Goal: Task Accomplishment & Management: Complete application form

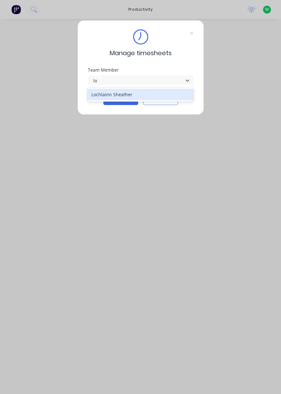
click at [142, 99] on div "Lochlainn Sheather" at bounding box center [140, 95] width 106 height 12
type input "lo"
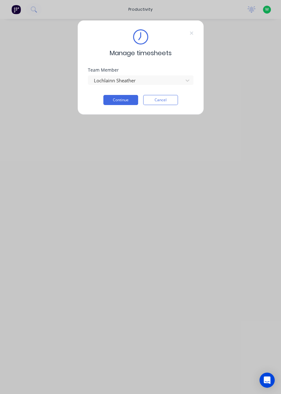
click at [126, 102] on button "Continue" at bounding box center [120, 100] width 35 height 10
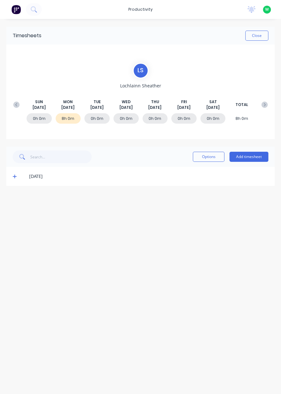
click at [256, 157] on button "Add timesheet" at bounding box center [248, 157] width 39 height 10
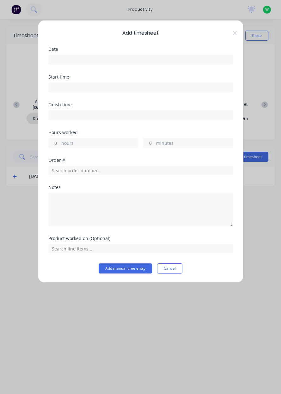
click at [71, 57] on input at bounding box center [141, 59] width 184 height 9
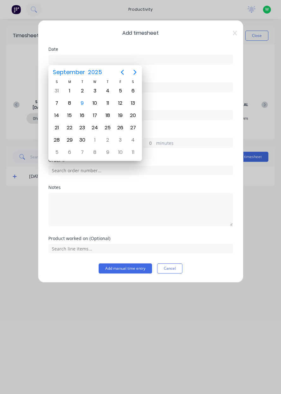
click at [87, 105] on div "9" at bounding box center [82, 103] width 13 height 12
type input "[DATE]"
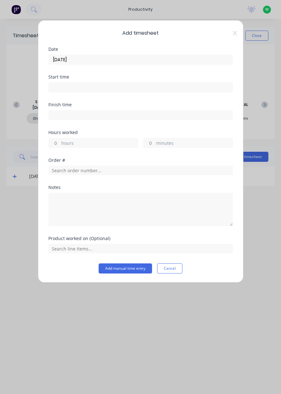
click at [56, 145] on input "hours" at bounding box center [54, 142] width 11 height 9
type input "9"
click at [99, 168] on input "text" at bounding box center [140, 170] width 184 height 9
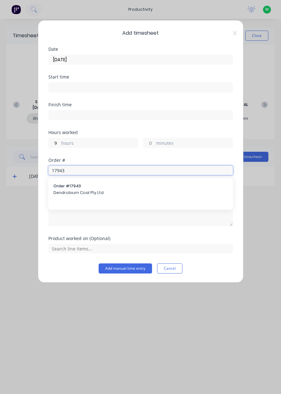
type input "17943"
click at [117, 184] on span "Order # 17943" at bounding box center [140, 186] width 174 height 6
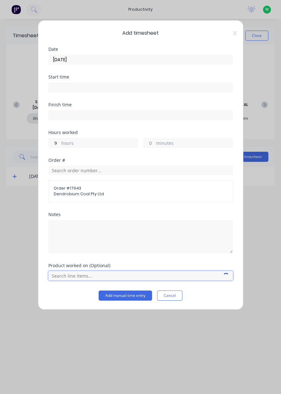
click at [71, 275] on input "text" at bounding box center [140, 275] width 184 height 9
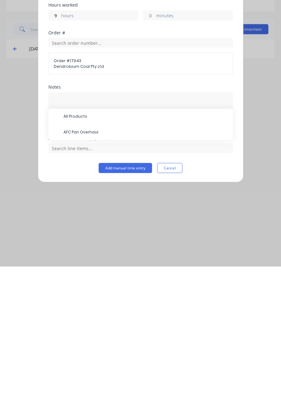
click at [176, 252] on div "AFC Pan Overhaul" at bounding box center [140, 260] width 184 height 16
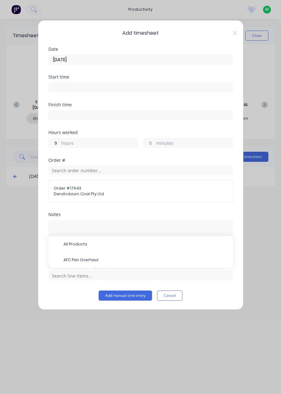
click at [109, 260] on span "AFC Pan Overhaul" at bounding box center [145, 260] width 164 height 6
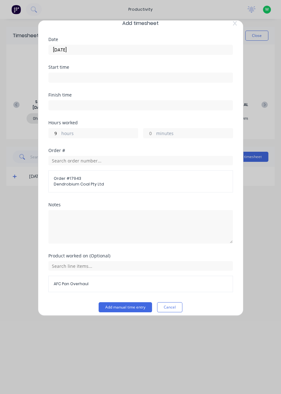
scroll to position [14, 0]
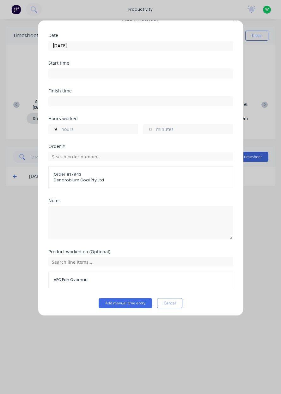
click at [124, 299] on button "Add manual time entry" at bounding box center [124, 303] width 53 height 10
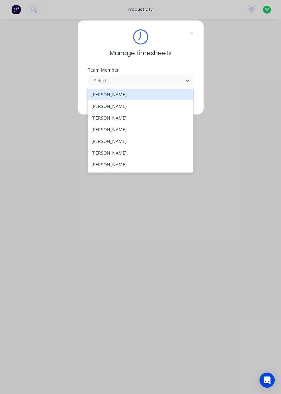
click at [130, 123] on div "[PERSON_NAME]" at bounding box center [140, 118] width 106 height 12
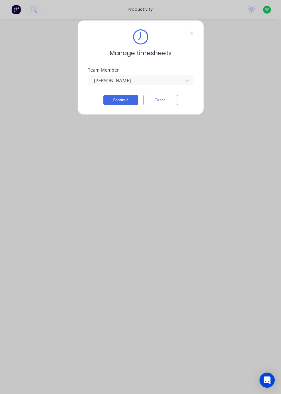
click at [117, 98] on button "Continue" at bounding box center [120, 100] width 35 height 10
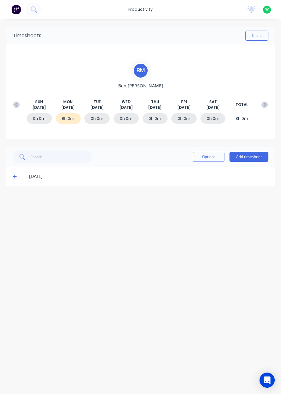
click at [247, 156] on button "Add timesheet" at bounding box center [248, 157] width 39 height 10
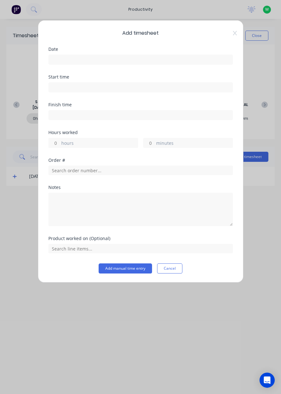
click at [60, 55] on input at bounding box center [141, 59] width 184 height 9
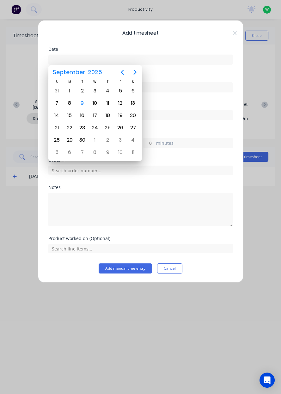
click at [84, 106] on div "9" at bounding box center [81, 102] width 9 height 9
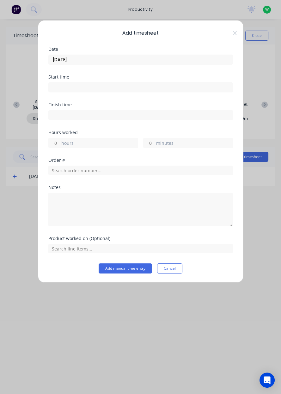
type input "[DATE]"
click at [62, 142] on label "hours" at bounding box center [99, 144] width 76 height 8
click at [60, 142] on input "hours" at bounding box center [54, 142] width 11 height 9
type input "8"
click at [63, 168] on input "text" at bounding box center [140, 170] width 184 height 9
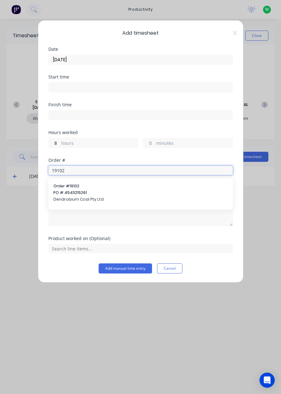
type input "19102"
click at [59, 194] on span "PO #: 4543215261" at bounding box center [140, 193] width 174 height 6
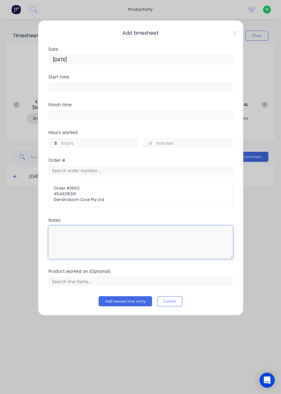
click at [62, 236] on textarea at bounding box center [140, 242] width 184 height 33
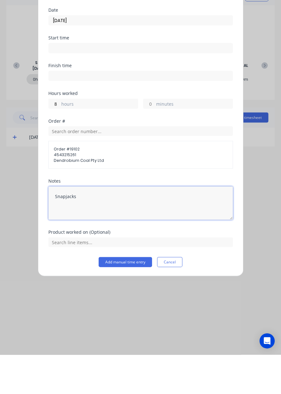
type textarea "Snapjacks"
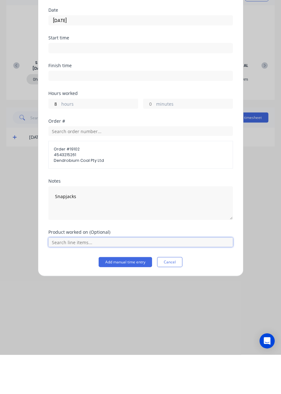
click at [84, 282] on input "text" at bounding box center [140, 281] width 184 height 9
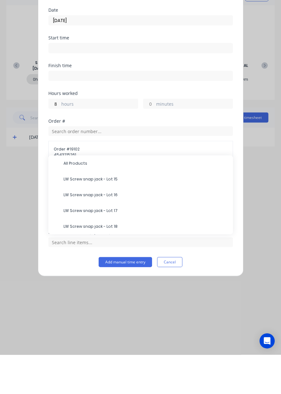
click at [80, 217] on span "LW Screw snap jack - Lot 15" at bounding box center [145, 219] width 164 height 6
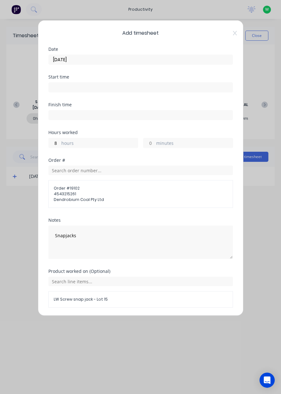
click at [114, 321] on button "Add manual time entry" at bounding box center [124, 323] width 53 height 10
